Goal: Task Accomplishment & Management: Complete application form

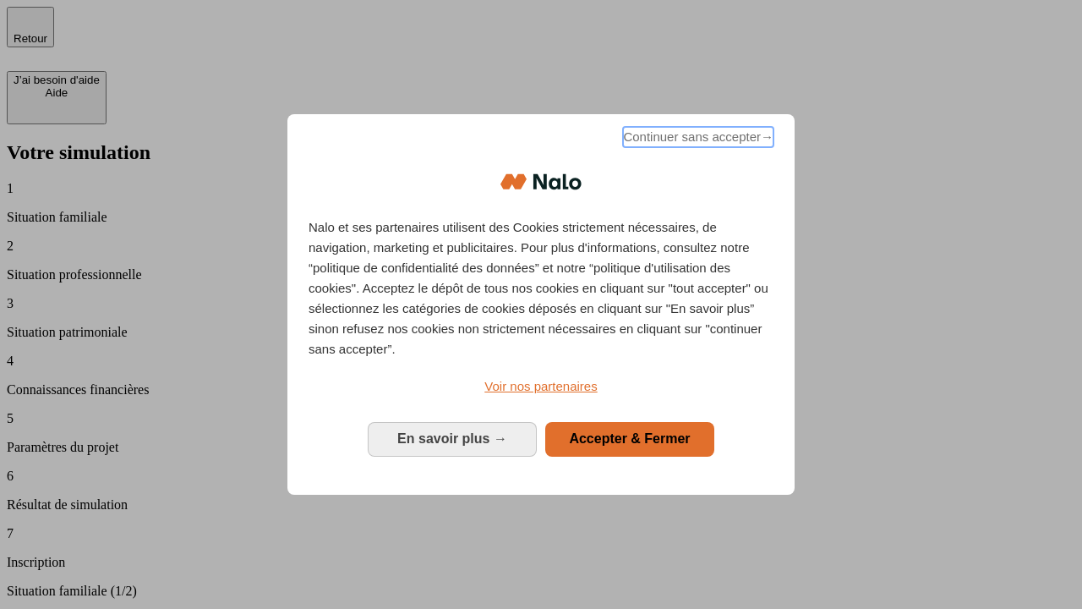
click at [697, 139] on span "Continuer sans accepter →" at bounding box center [698, 137] width 150 height 20
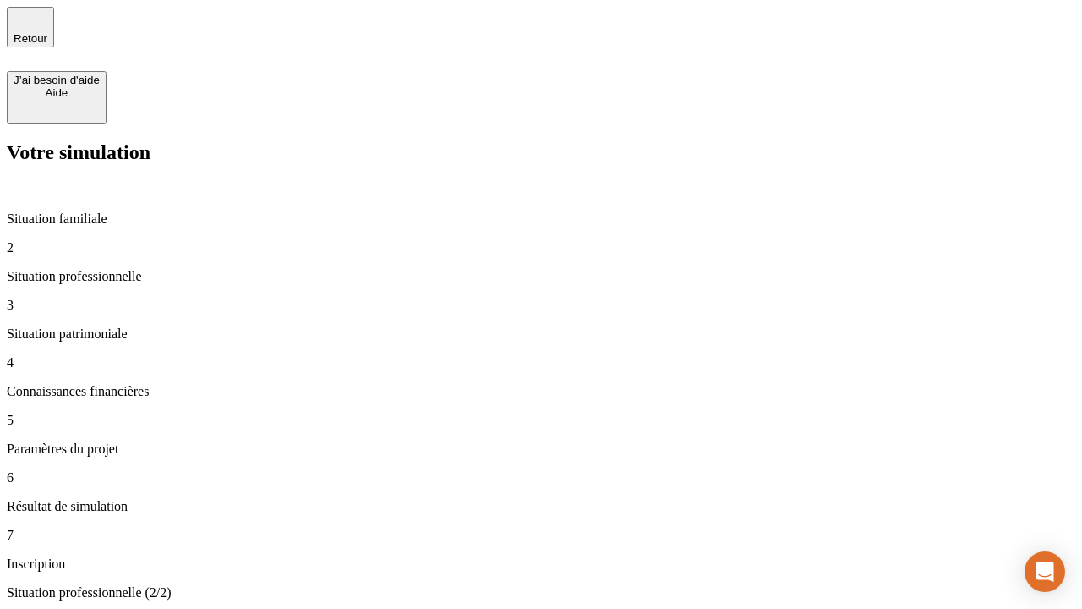
type input "30 000"
type input "1 000"
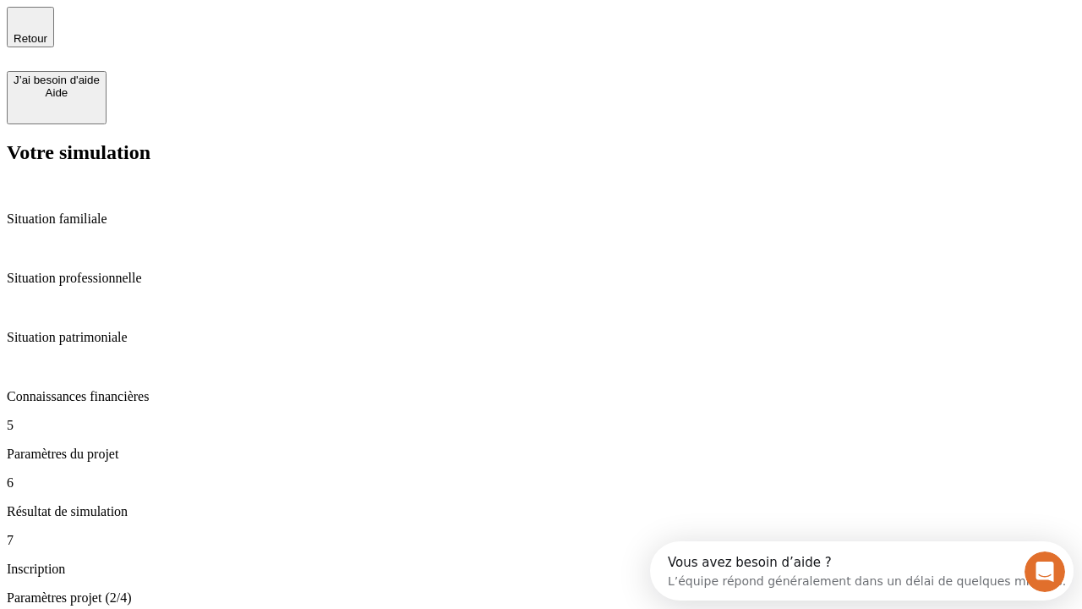
type input "65"
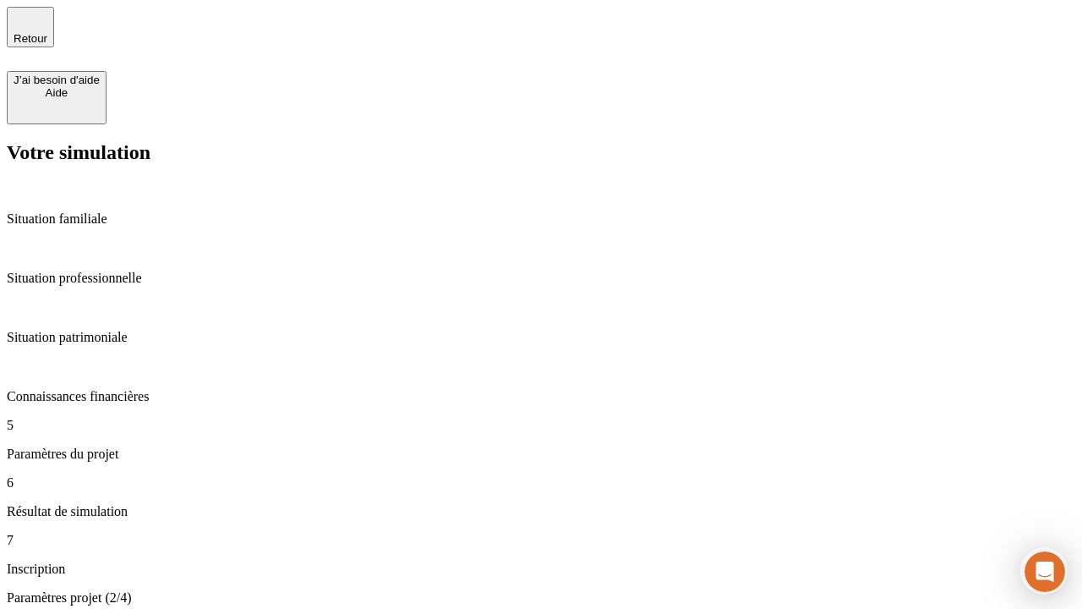
type input "5 000"
type input "640"
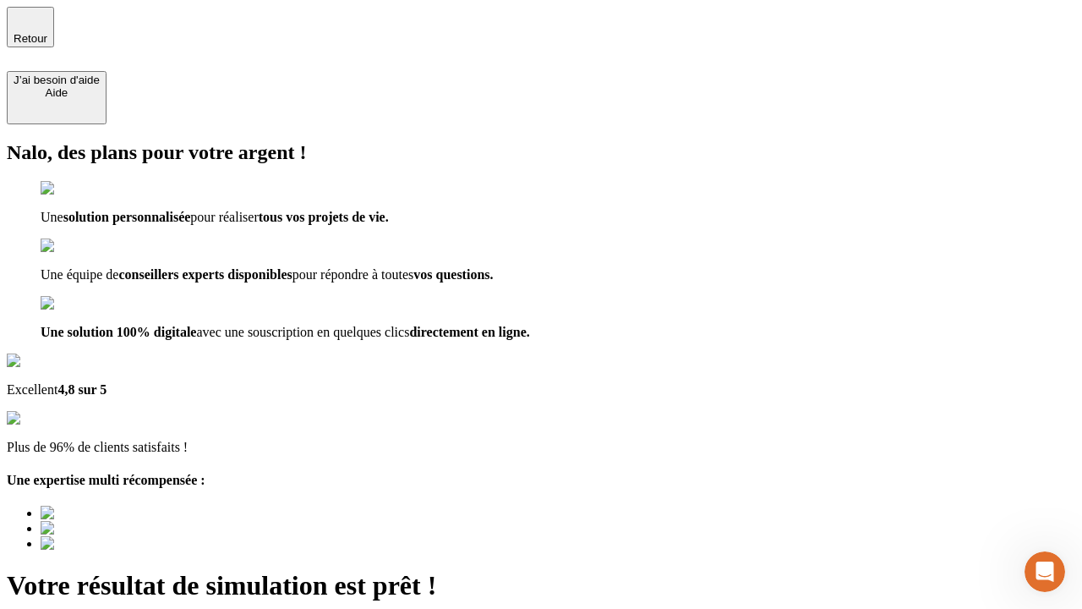
type input "[EMAIL_ADDRESS][DOMAIN_NAME]"
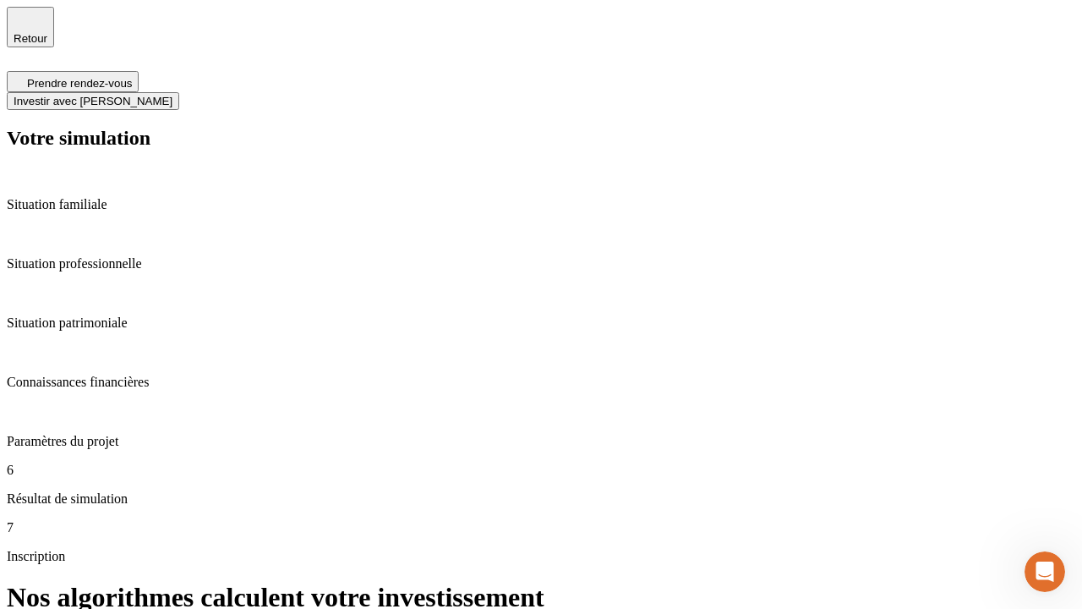
click at [172, 95] on span "Investir avec [PERSON_NAME]" at bounding box center [93, 101] width 159 height 13
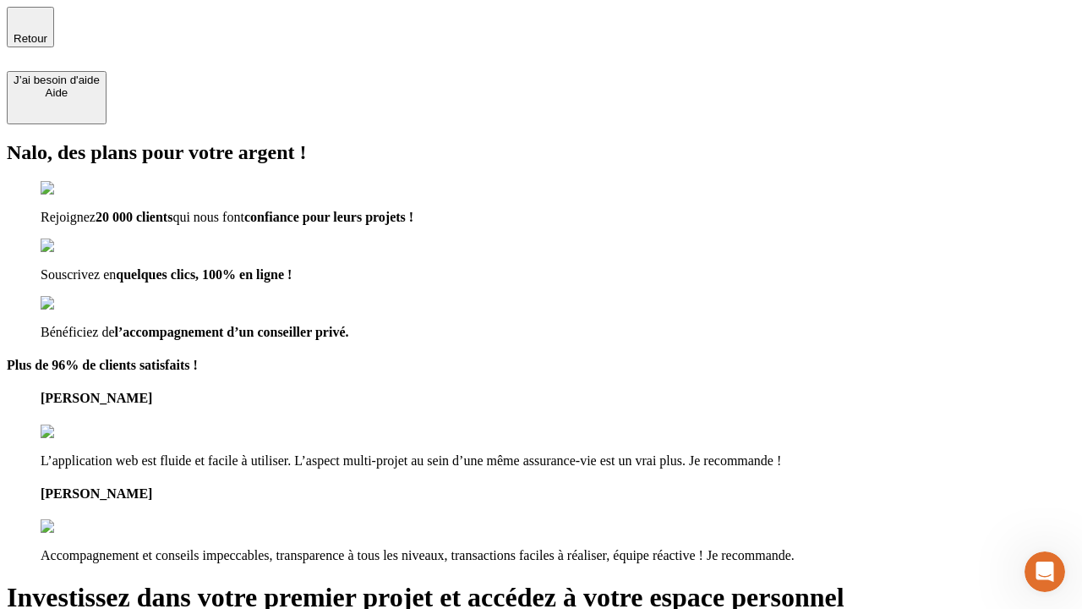
type input "[EMAIL_ADDRESS][DOMAIN_NAME]"
